Goal: Task Accomplishment & Management: Use online tool/utility

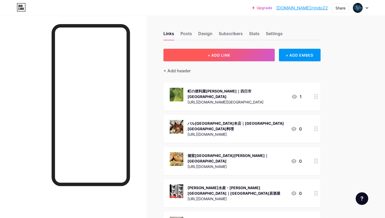
click at [223, 55] on span "+ ADD LINK" at bounding box center [219, 55] width 23 height 4
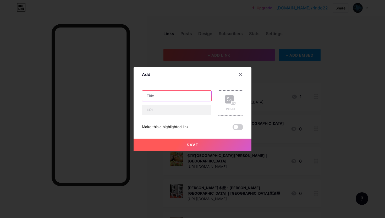
click at [169, 99] on input "text" at bounding box center [176, 96] width 69 height 10
paste input "（株）ＴＣＳ ＣＯＮＦＩＡＮＣＥ【トータルカーサポートコンフィアンス】｜大阪 自動車販売"
type input "（株）ＴＣＳ ＣＯＮＦＩＡＮＣＥ【トータルカーサポートコンフィアンス】｜大阪 自動車販売"
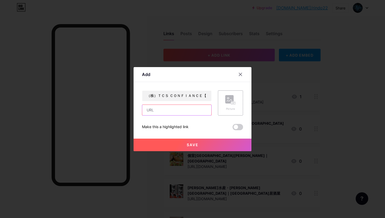
click at [180, 111] on input "text" at bounding box center [176, 110] width 69 height 10
paste input "[URL][DOMAIN_NAME]"
type input "[URL][DOMAIN_NAME]"
click at [231, 105] on icon at bounding box center [230, 100] width 10 height 10
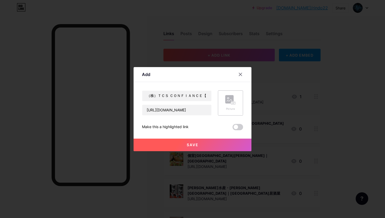
scroll to position [0, 0]
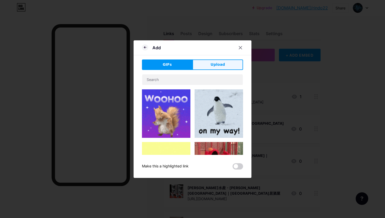
click at [211, 63] on button "Upload" at bounding box center [218, 64] width 51 height 10
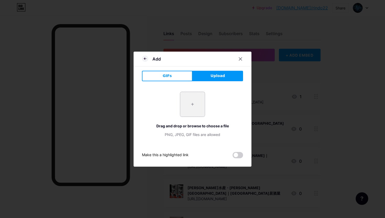
click at [188, 112] on input "file" at bounding box center [192, 104] width 25 height 25
type input "C:\fakepath\スクリーンショット 2025-09-19 11.11.14.png"
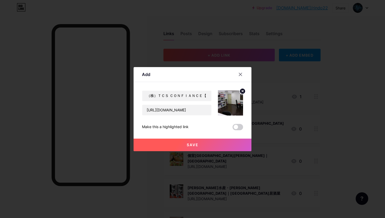
click at [197, 147] on span "Save" at bounding box center [193, 145] width 12 height 4
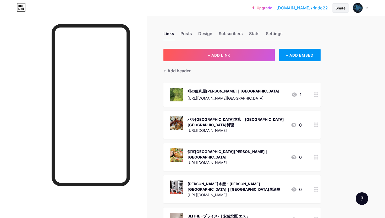
click at [339, 7] on div "Share" at bounding box center [341, 8] width 10 height 6
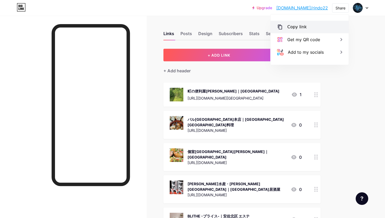
click at [326, 27] on div "Copy link" at bounding box center [310, 27] width 78 height 13
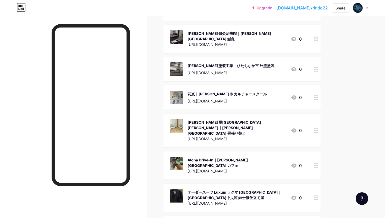
scroll to position [0, 0]
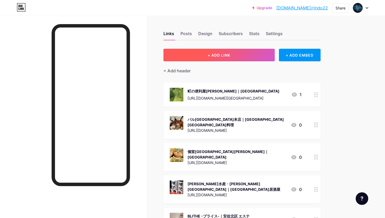
click at [236, 57] on button "+ ADD LINK" at bounding box center [219, 55] width 111 height 13
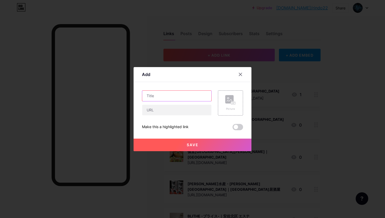
click at [160, 96] on input "text" at bounding box center [176, 96] width 69 height 10
paste input "[PERSON_NAME]薬局｜いわき市 介護用品"
type input "[PERSON_NAME]薬局｜いわき市 介護用品"
click at [165, 110] on input "text" at bounding box center [176, 110] width 69 height 10
paste input "[URL][DOMAIN_NAME]"
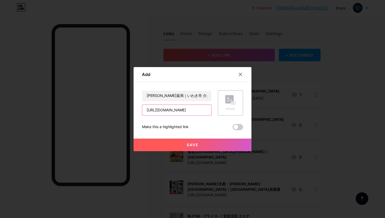
scroll to position [0, 27]
type input "[URL][DOMAIN_NAME]"
click at [236, 101] on icon at bounding box center [230, 100] width 10 height 10
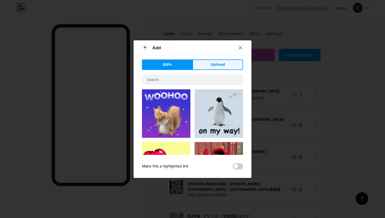
click at [213, 60] on button "Upload" at bounding box center [218, 64] width 51 height 10
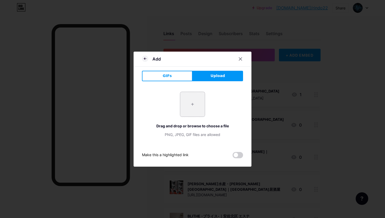
click at [183, 109] on input "file" at bounding box center [192, 104] width 25 height 25
type input "C:\fakepath\スクリーンショット 2025-09-19 11.15.15.png"
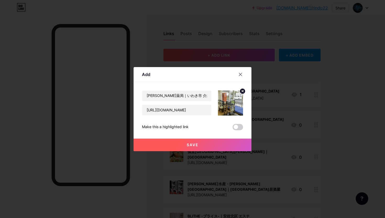
click at [194, 146] on span "Save" at bounding box center [193, 145] width 12 height 4
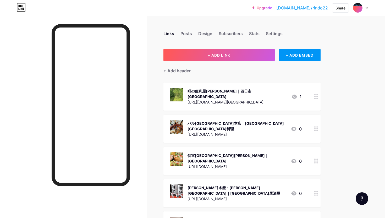
scroll to position [49732, 0]
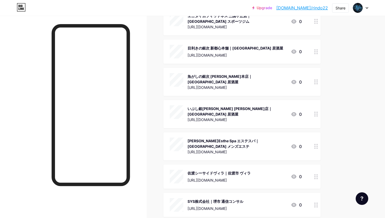
drag, startPoint x: 384, startPoint y: 42, endPoint x: 314, endPoint y: 12, distance: 76.6
drag, startPoint x: 345, startPoint y: 147, endPoint x: 344, endPoint y: 141, distance: 6.3
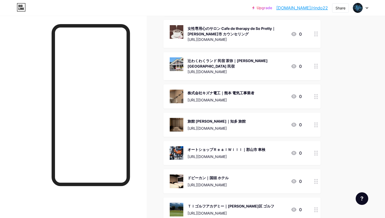
scroll to position [0, 0]
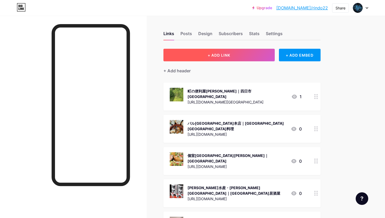
click at [252, 53] on button "+ ADD LINK" at bounding box center [219, 55] width 111 height 13
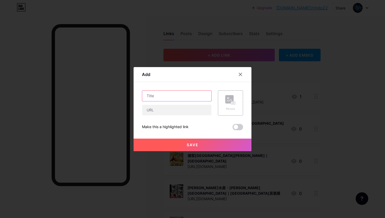
click at [166, 95] on input "text" at bounding box center [176, 96] width 69 height 10
paste input "髪質改善美容室bokuno8号店｜[GEOGRAPHIC_DATA][GEOGRAPHIC_DATA]"
type input "髪質改善美容室bokuno8号店｜[GEOGRAPHIC_DATA][GEOGRAPHIC_DATA]"
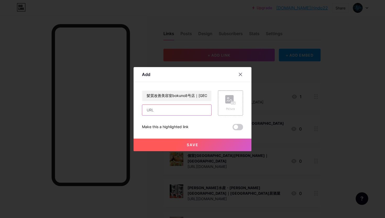
click at [169, 110] on input "text" at bounding box center [176, 110] width 69 height 10
paste input "[URL][DOMAIN_NAME]"
type input "[URL][DOMAIN_NAME]"
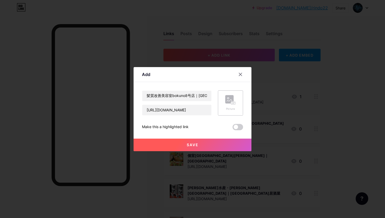
click at [236, 99] on div "Picture" at bounding box center [230, 102] width 25 height 25
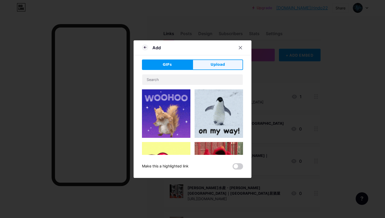
click at [217, 65] on span "Upload" at bounding box center [218, 65] width 14 height 6
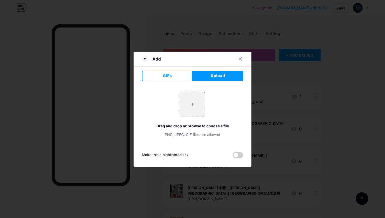
click at [171, 117] on div "+ Drag and drop or browse to choose a file PNG, JPEG, GIF files are allowed" at bounding box center [192, 115] width 101 height 46
click at [198, 108] on input "file" at bounding box center [192, 104] width 25 height 25
type input "C:\fakepath\スクリーンショット 2025-09-19 11.18.24.png"
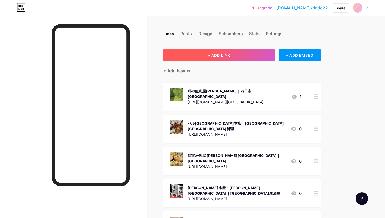
click at [255, 53] on button "+ ADD LINK" at bounding box center [219, 55] width 111 height 13
click at [245, 52] on button "+ ADD LINK" at bounding box center [219, 55] width 111 height 13
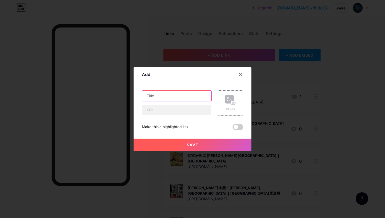
click at [166, 98] on input "text" at bounding box center [176, 96] width 69 height 10
paste input "有限会社 LOOP｜市原市 荷揚げ屋"
type input "有限会社 LOOP｜市原市 荷揚げ屋"
click at [164, 112] on input "text" at bounding box center [176, 110] width 69 height 10
paste input "[URL][DOMAIN_NAME]"
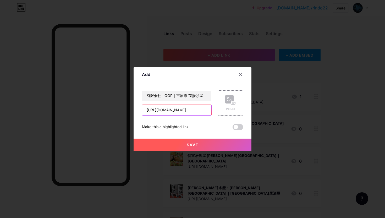
scroll to position [0, 22]
type input "[URL][DOMAIN_NAME]"
click at [231, 103] on rect at bounding box center [233, 103] width 4 height 3
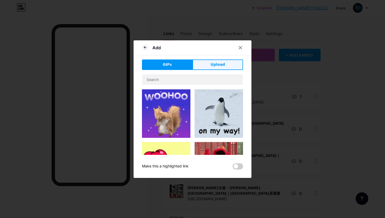
click at [218, 66] on span "Upload" at bounding box center [218, 65] width 14 height 6
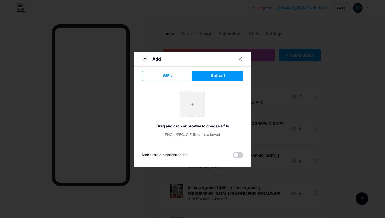
click at [190, 111] on input "file" at bounding box center [192, 104] width 25 height 25
type input "C:\fakepath\スクリーンショット 2025-09-19 11.25.55.png"
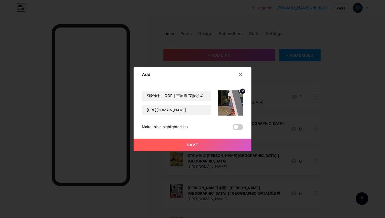
click at [199, 143] on button "Save" at bounding box center [193, 145] width 118 height 13
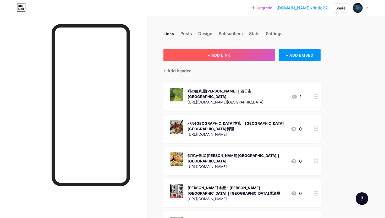
click at [240, 52] on button "+ ADD LINK" at bounding box center [219, 55] width 111 height 13
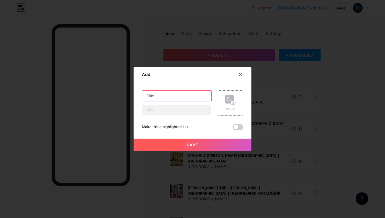
click at [184, 93] on input "text" at bounding box center [176, 96] width 69 height 10
paste input "おやつ工房ひびのや｜越谷市 パン"
type input "おやつ工房ひびのや｜越谷市 パン"
click at [165, 112] on input "text" at bounding box center [176, 110] width 69 height 10
paste input "[URL][DOMAIN_NAME]"
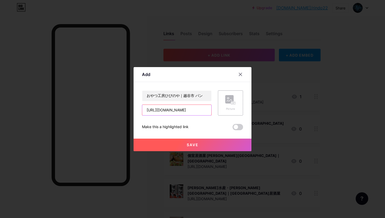
scroll to position [0, 20]
type input "[URL][DOMAIN_NAME]"
click at [232, 108] on div "Picture" at bounding box center [230, 109] width 10 height 4
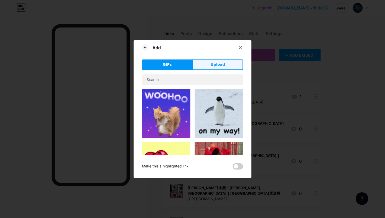
click at [214, 63] on span "Upload" at bounding box center [218, 65] width 14 height 6
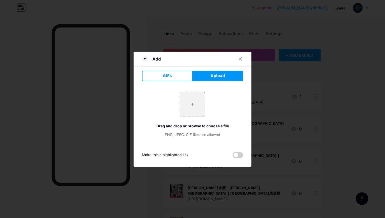
click at [179, 108] on div "+ Drag and drop or browse to choose a file PNG, JPEG, GIF files are allowed" at bounding box center [192, 115] width 101 height 46
click at [192, 115] on input "file" at bounding box center [192, 104] width 25 height 25
type input "C:\fakepath\スクリーンショット 2025-09-19 11.28.49.png"
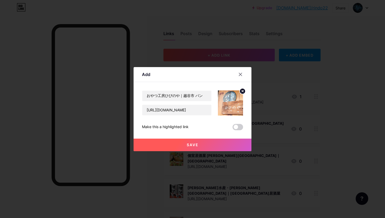
click at [205, 146] on button "Save" at bounding box center [193, 145] width 118 height 13
